Goal: Information Seeking & Learning: Check status

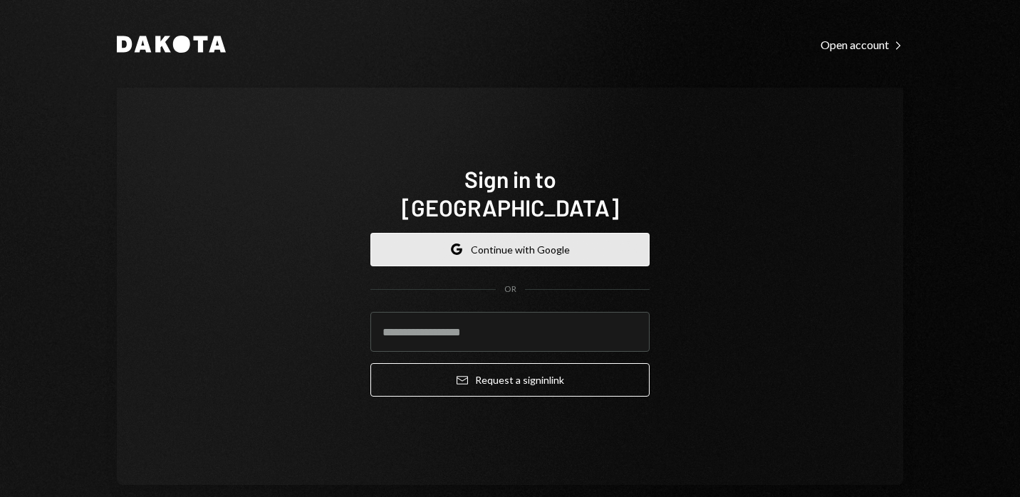
click at [461, 235] on button "Google Continue with Google" at bounding box center [510, 249] width 279 height 33
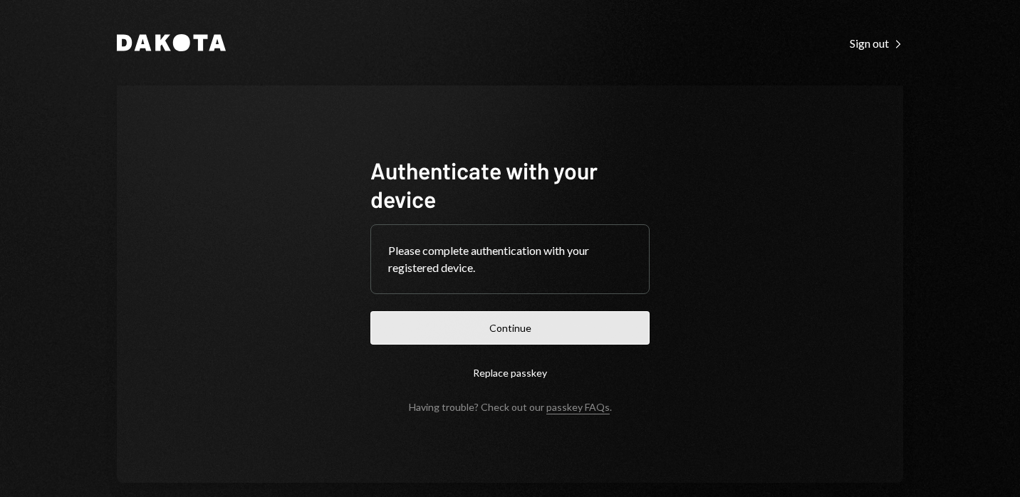
click at [455, 336] on button "Continue" at bounding box center [510, 327] width 279 height 33
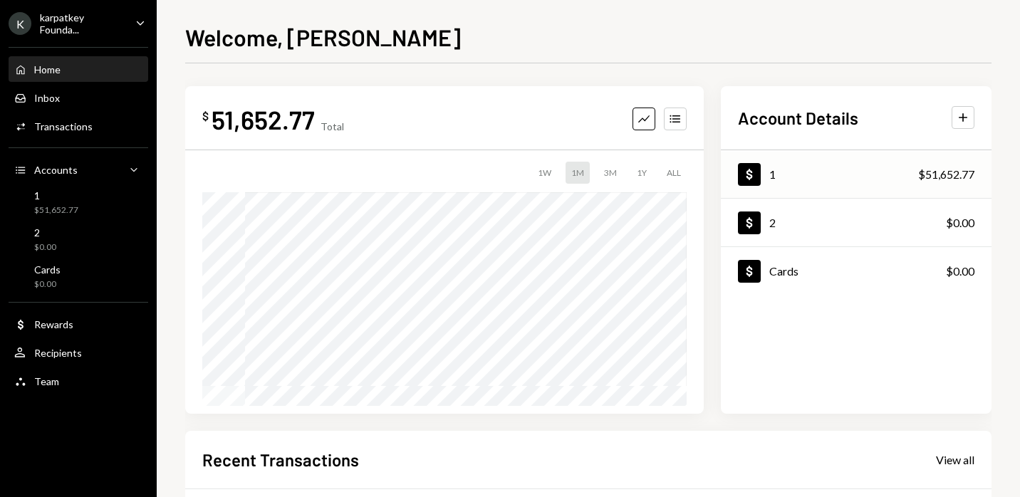
click at [819, 178] on div "Dollar 1 $51,652.77" at bounding box center [856, 175] width 271 height 46
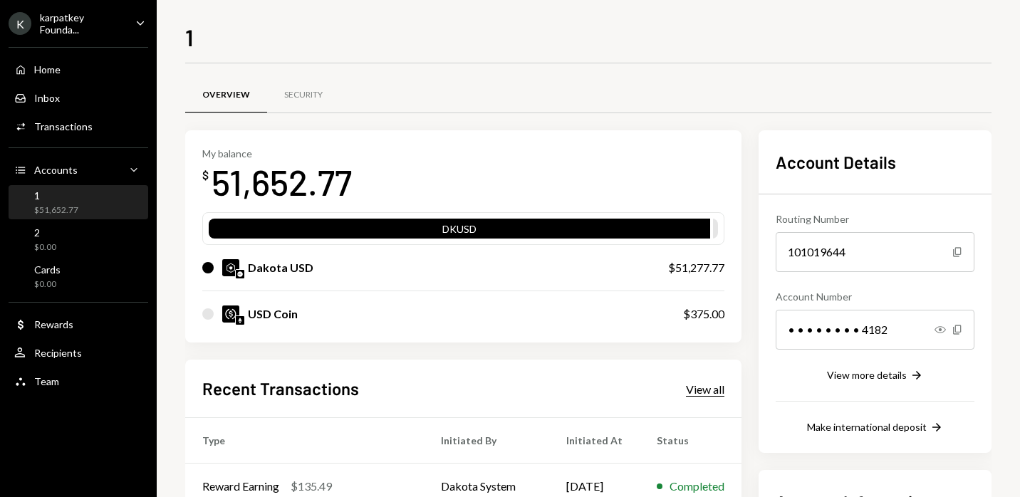
click at [699, 386] on div "View all" at bounding box center [705, 390] width 38 height 14
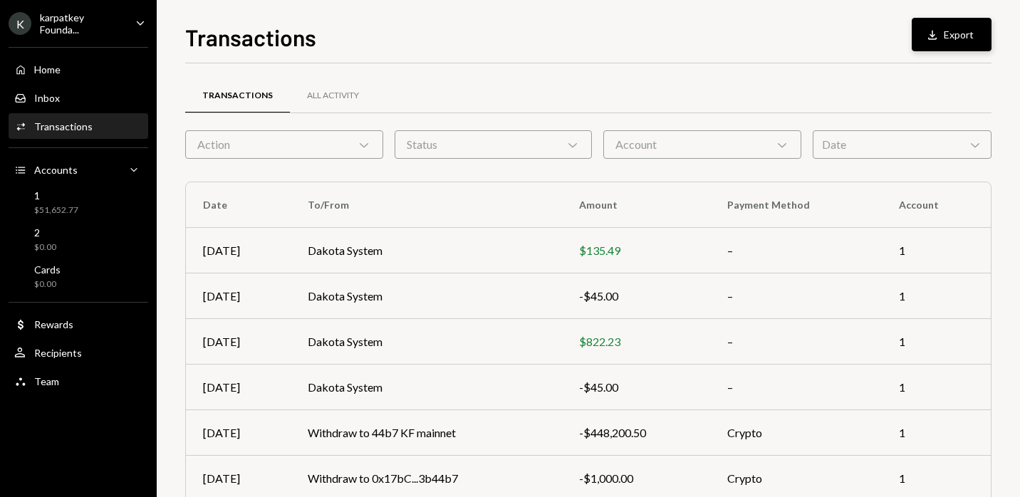
click at [956, 41] on button "Download Export" at bounding box center [952, 34] width 80 height 33
click at [336, 100] on div "All Activity" at bounding box center [333, 96] width 52 height 12
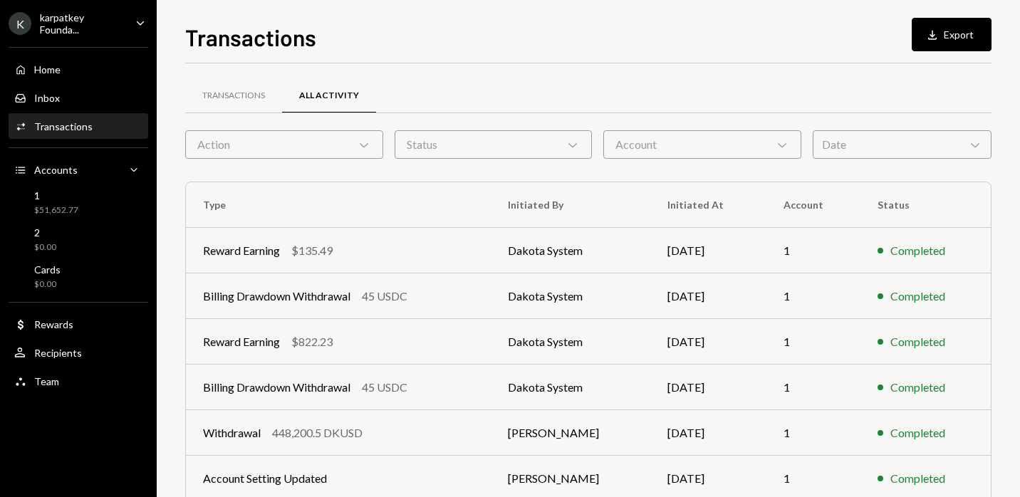
click at [958, 40] on button "Download Export" at bounding box center [952, 34] width 80 height 33
click at [528, 253] on td "Dakota System" at bounding box center [571, 251] width 160 height 46
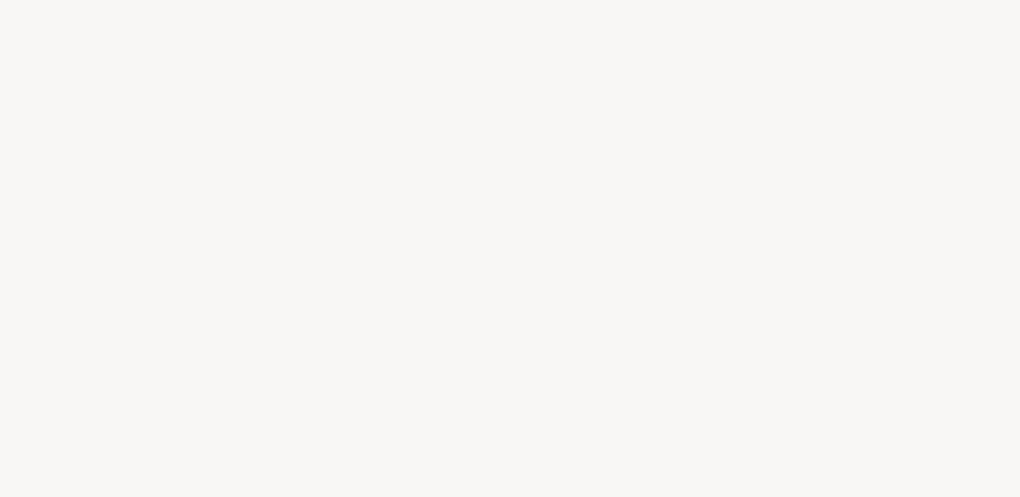
click at [596, 245] on div at bounding box center [510, 248] width 1020 height 497
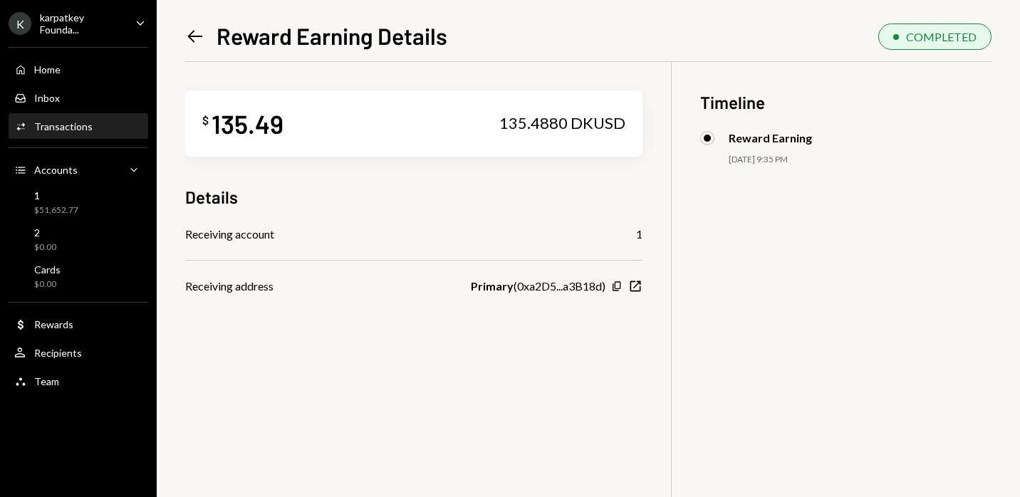
click at [198, 35] on icon "Left Arrow" at bounding box center [195, 36] width 20 height 20
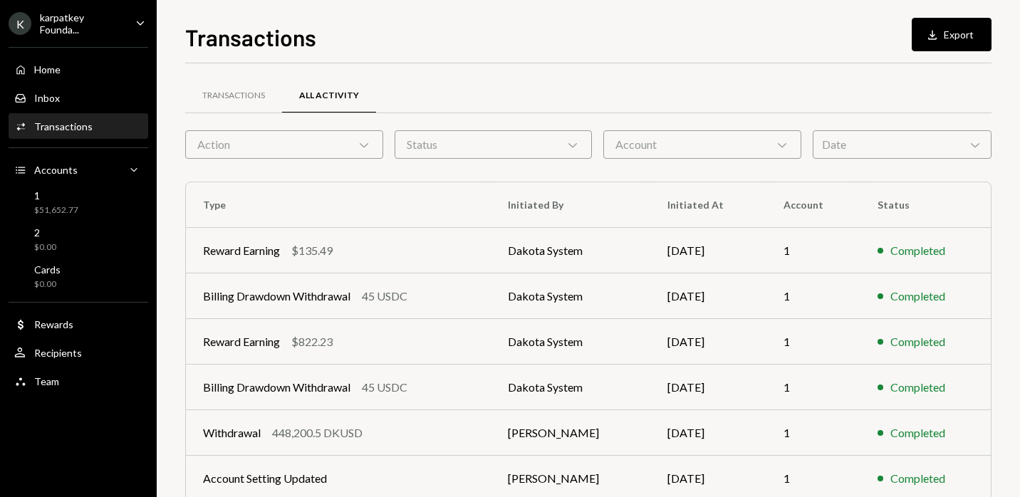
click at [858, 155] on div "Date Chevron Down" at bounding box center [902, 144] width 179 height 29
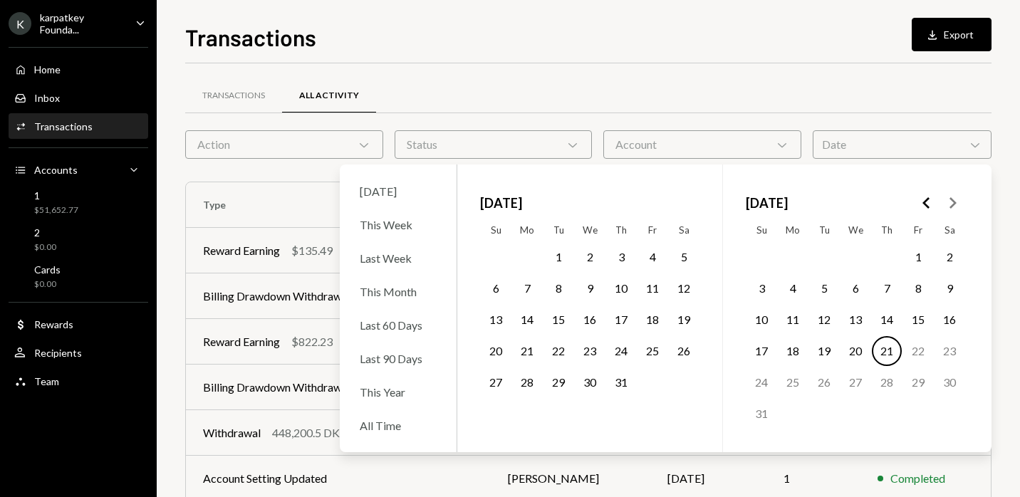
click at [799, 350] on button "18" at bounding box center [793, 351] width 30 height 30
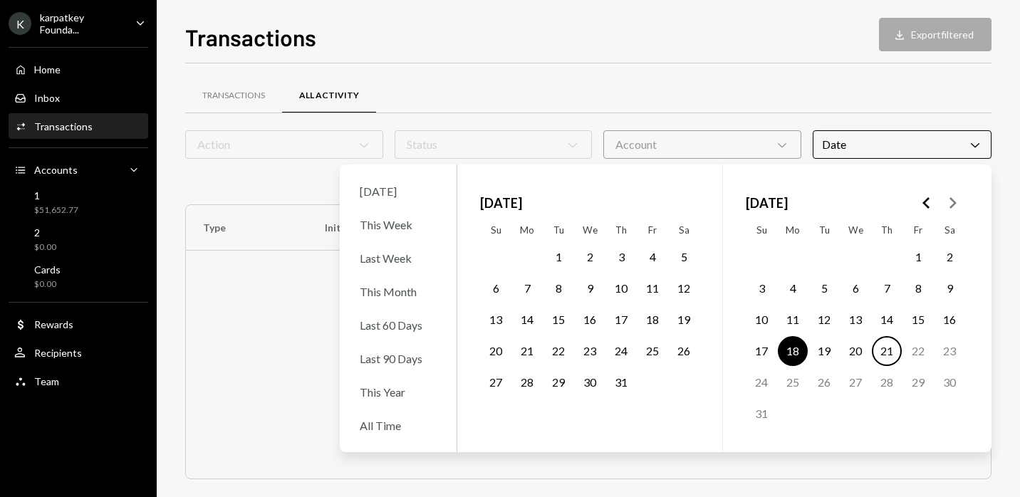
click at [830, 357] on button "19" at bounding box center [825, 351] width 30 height 30
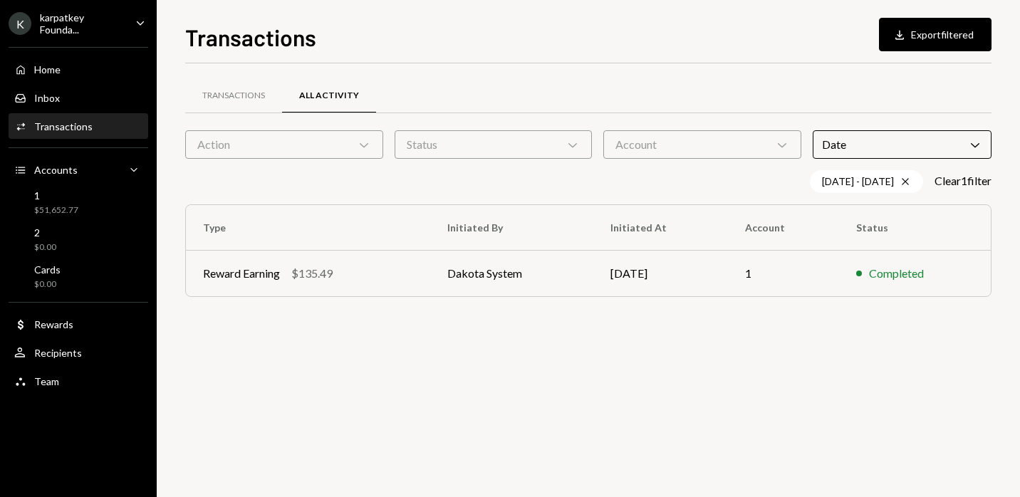
click at [753, 120] on div "Transactions All Activity" at bounding box center [588, 104] width 807 height 53
click at [893, 149] on div "Date Chevron Down" at bounding box center [902, 144] width 179 height 29
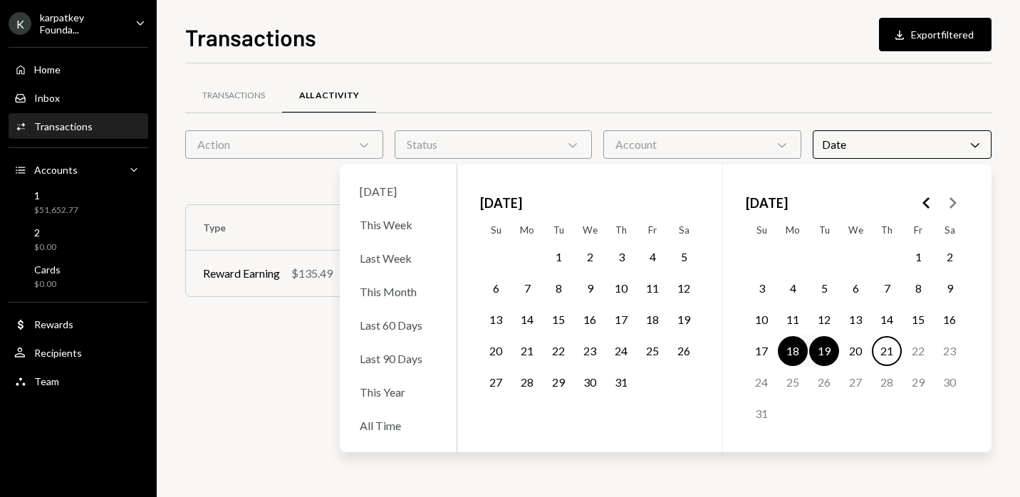
click at [855, 353] on button "20" at bounding box center [856, 351] width 30 height 30
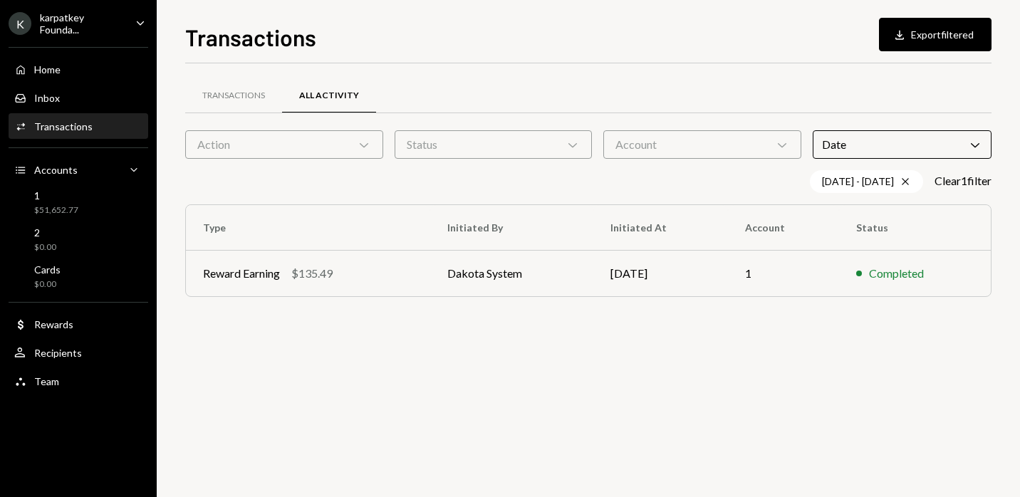
click at [549, 103] on div "Transactions All Activity" at bounding box center [588, 96] width 807 height 36
click at [839, 150] on div "Date Chevron Down" at bounding box center [902, 144] width 179 height 29
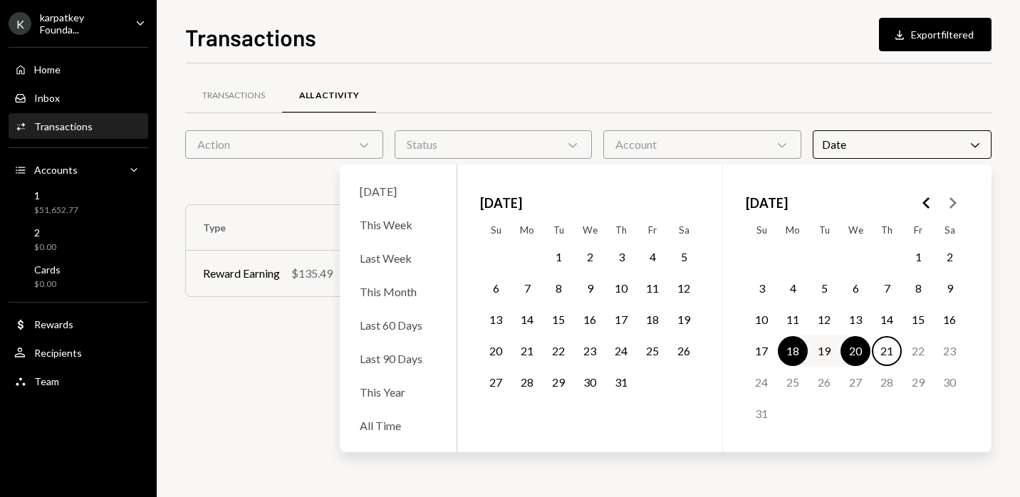
click at [760, 354] on button "17" at bounding box center [762, 351] width 30 height 30
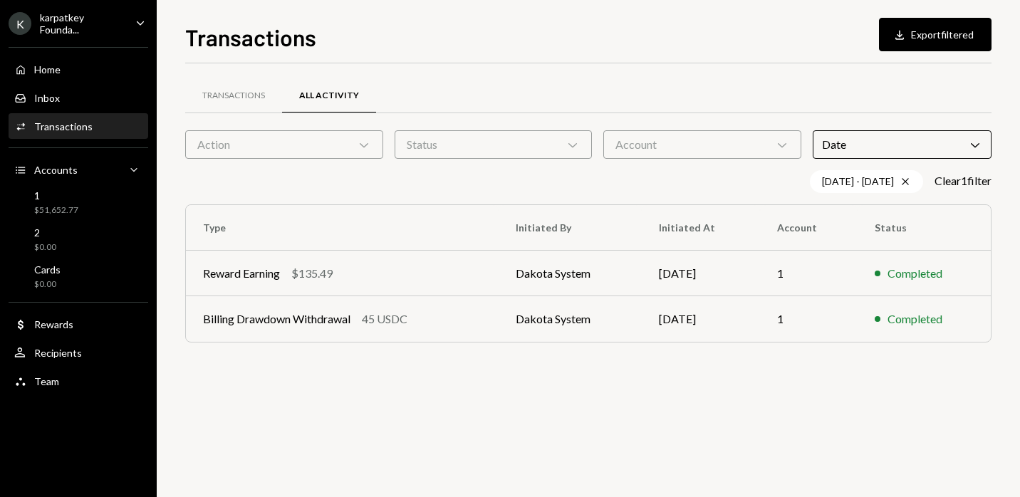
click at [493, 68] on div "Transactions All Activity Action Chevron Down Status Chevron Down Account Chevr…" at bounding box center [588, 217] width 807 height 308
click at [210, 277] on div "Reward Earning" at bounding box center [241, 273] width 77 height 17
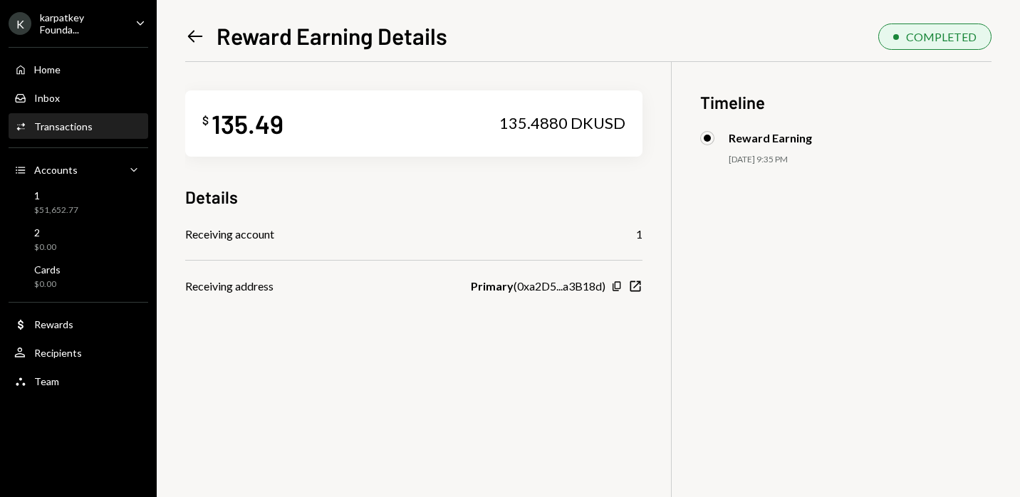
click at [197, 33] on icon "Left Arrow" at bounding box center [195, 36] width 20 height 20
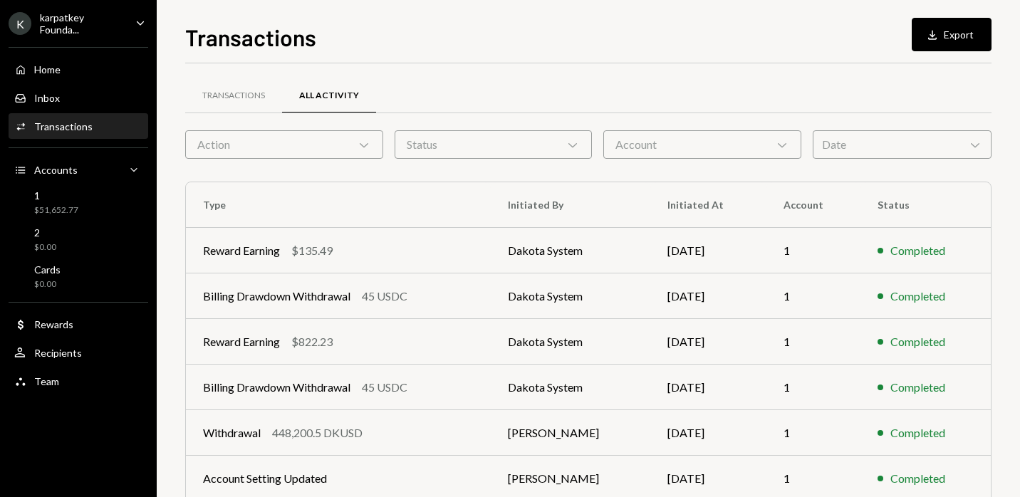
click at [872, 151] on div "Date Chevron Down" at bounding box center [902, 144] width 179 height 29
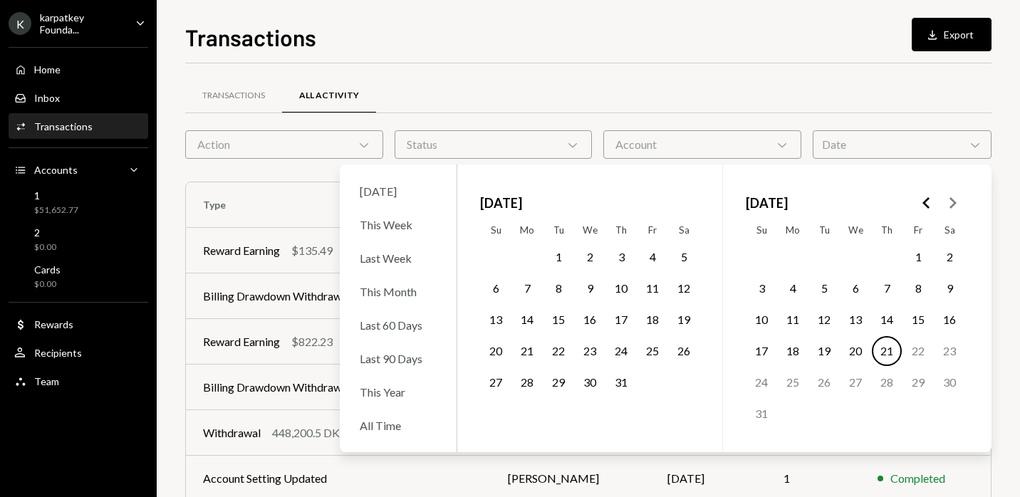
click at [766, 351] on button "17" at bounding box center [762, 351] width 30 height 30
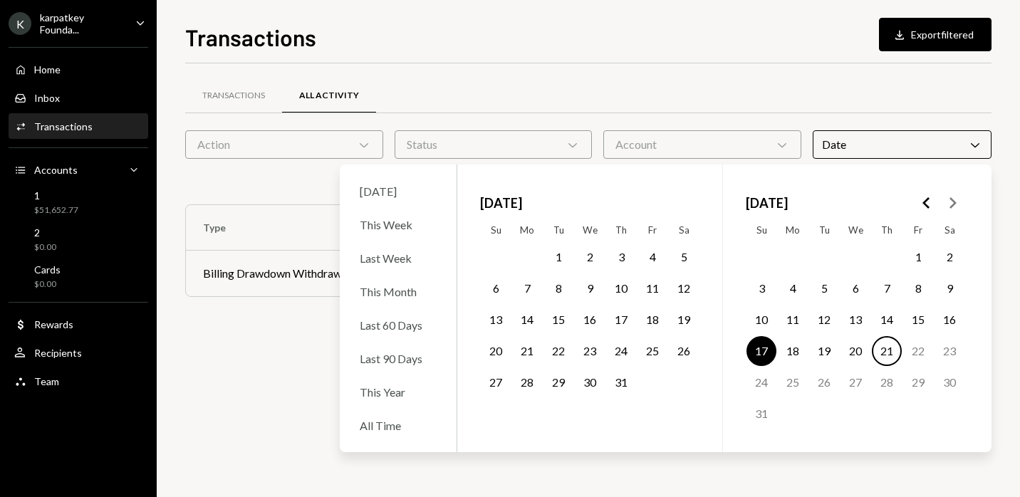
click at [855, 353] on button "20" at bounding box center [856, 351] width 30 height 30
click at [813, 115] on div "Transactions All Activity" at bounding box center [588, 104] width 807 height 53
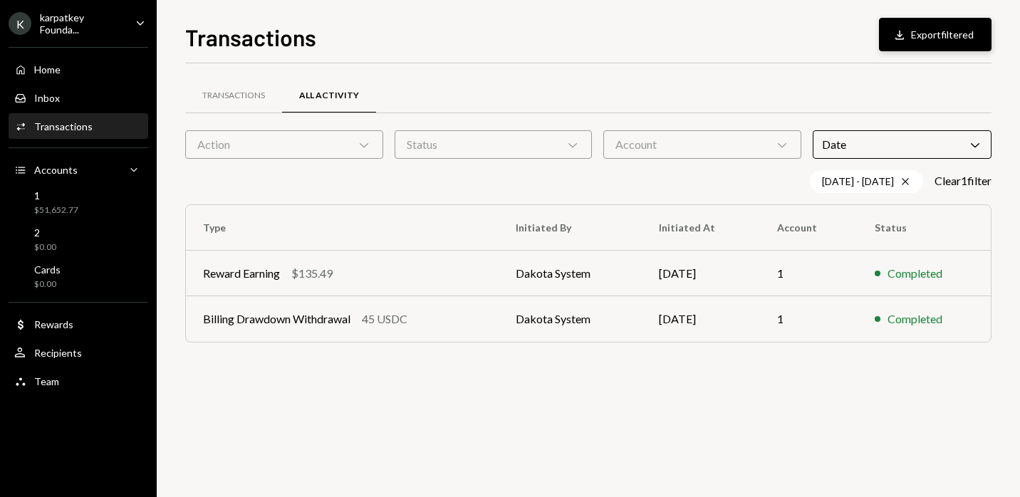
click at [942, 36] on button "Download Export filtered" at bounding box center [935, 34] width 113 height 33
click at [377, 274] on div "Reward Earning $135.49" at bounding box center [342, 273] width 279 height 17
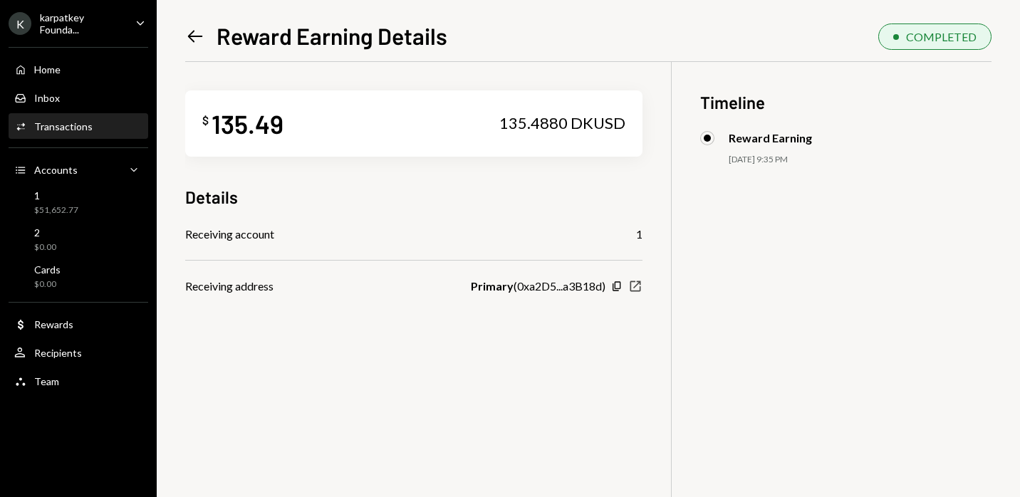
click at [635, 287] on icon "New Window" at bounding box center [636, 286] width 14 height 14
click at [198, 31] on icon "Left Arrow" at bounding box center [195, 36] width 20 height 20
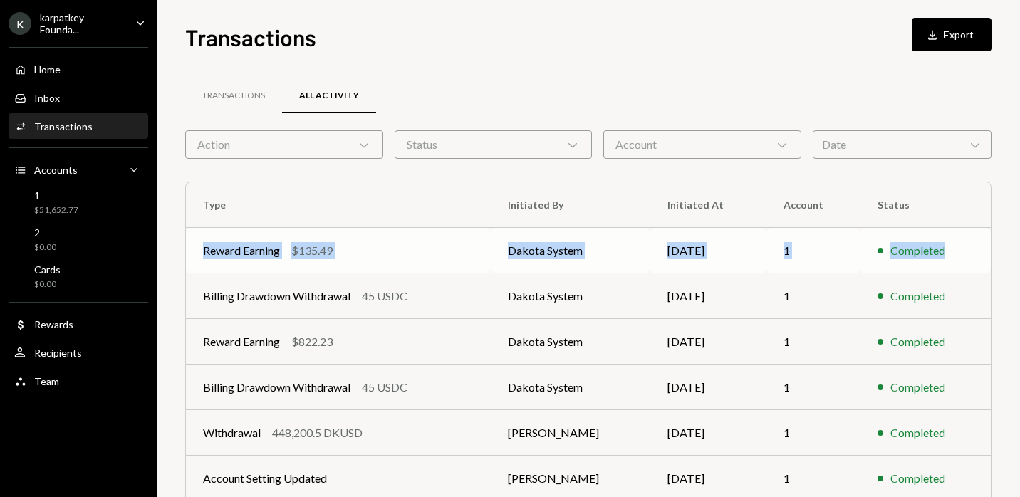
drag, startPoint x: 203, startPoint y: 248, endPoint x: 963, endPoint y: 252, distance: 759.7
click at [963, 252] on tr "Reward Earning $135.49 Dakota System 08/19/2025 1 Completed" at bounding box center [588, 251] width 805 height 46
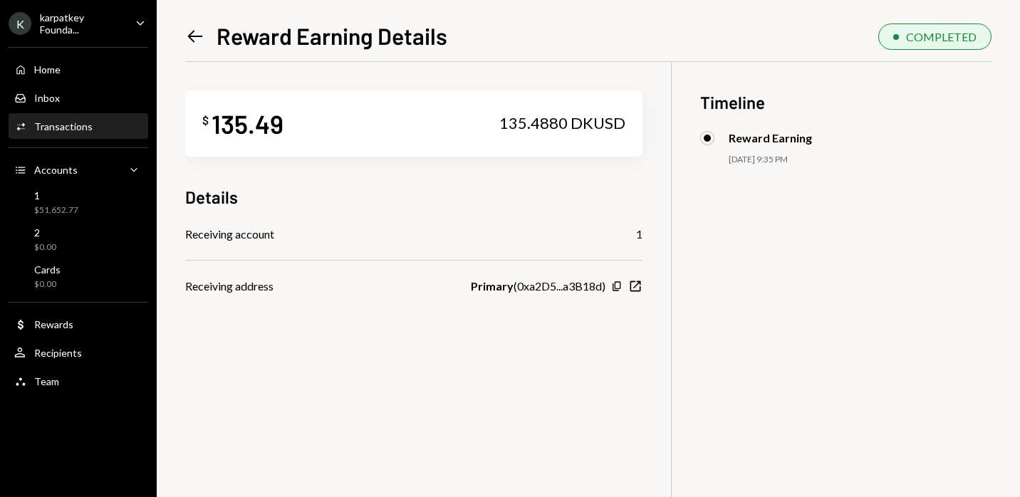
click at [189, 30] on icon "Left Arrow" at bounding box center [195, 36] width 20 height 20
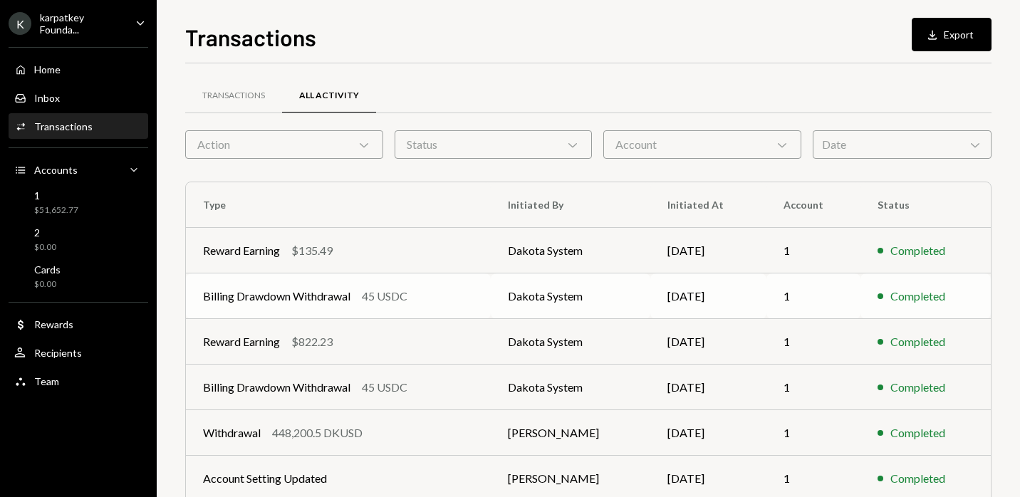
click at [376, 297] on div "45 USDC" at bounding box center [385, 296] width 46 height 17
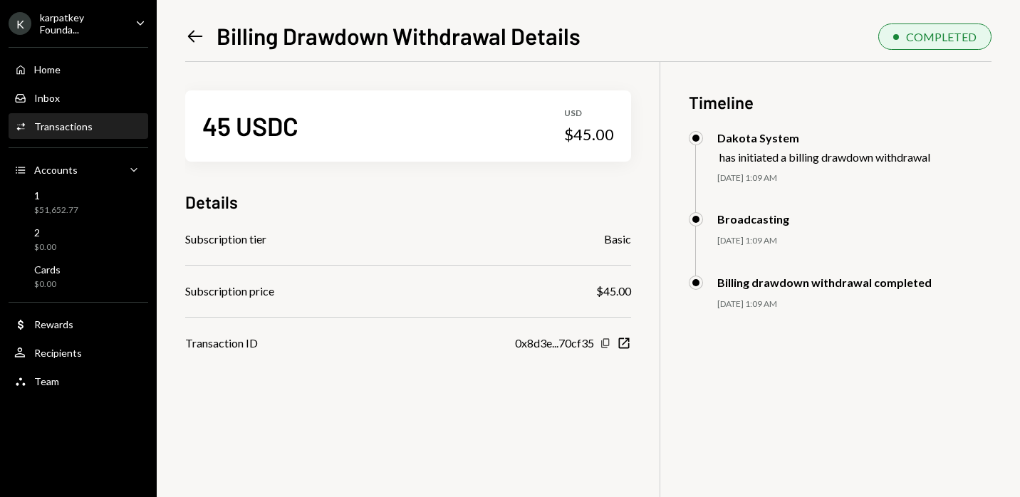
click at [607, 342] on icon "Copy" at bounding box center [605, 343] width 11 height 11
drag, startPoint x: 719, startPoint y: 242, endPoint x: 788, endPoint y: 242, distance: 69.1
click at [788, 242] on div "08/18/25 1:09 AM" at bounding box center [855, 241] width 274 height 12
click at [187, 27] on icon "Left Arrow" at bounding box center [195, 36] width 20 height 20
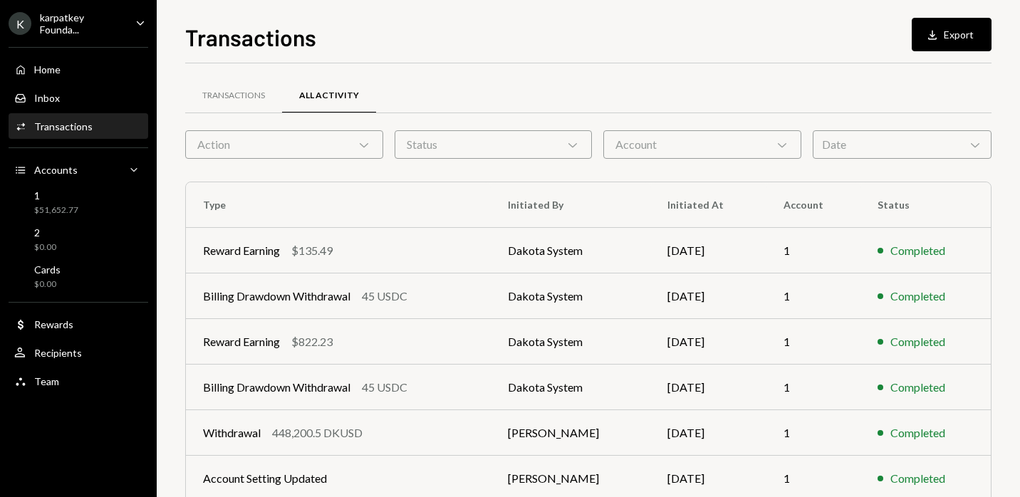
click at [487, 250] on td "Reward Earning $135.49" at bounding box center [338, 251] width 305 height 46
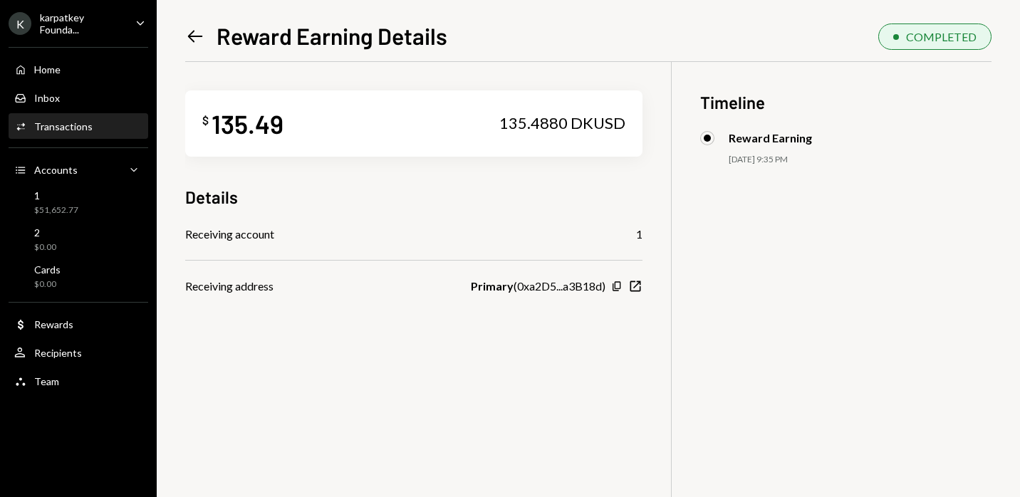
drag, startPoint x: 737, startPoint y: 162, endPoint x: 802, endPoint y: 159, distance: 65.6
click at [802, 159] on div "[DATE] 9:35 PM" at bounding box center [861, 160] width 264 height 12
copy div "[DATE] 9:35 PM"
click at [195, 31] on icon "Left Arrow" at bounding box center [195, 36] width 20 height 20
